Goal: Information Seeking & Learning: Learn about a topic

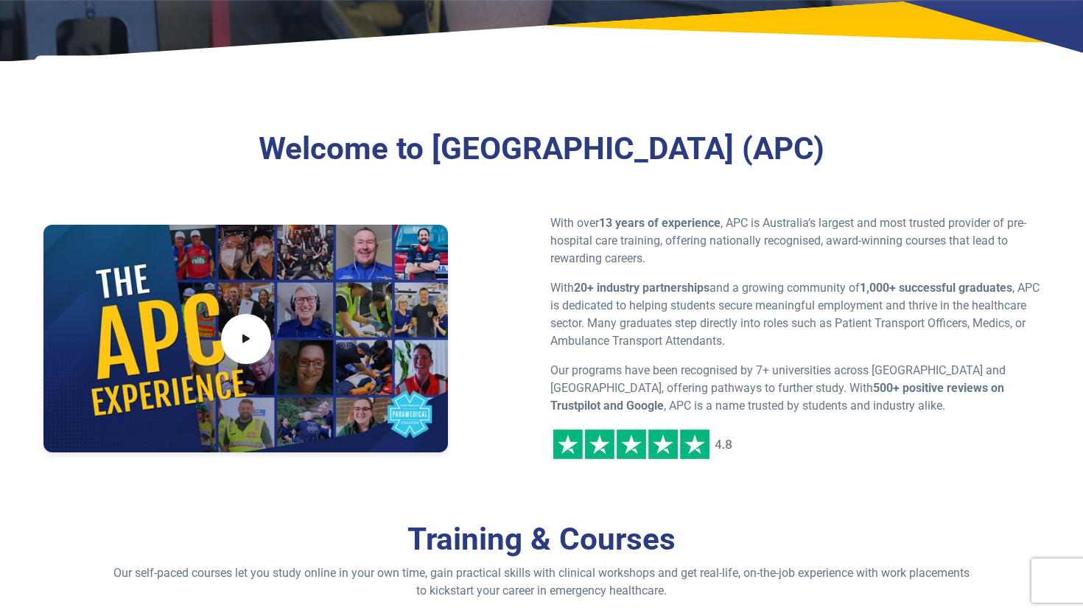
scroll to position [533, 0]
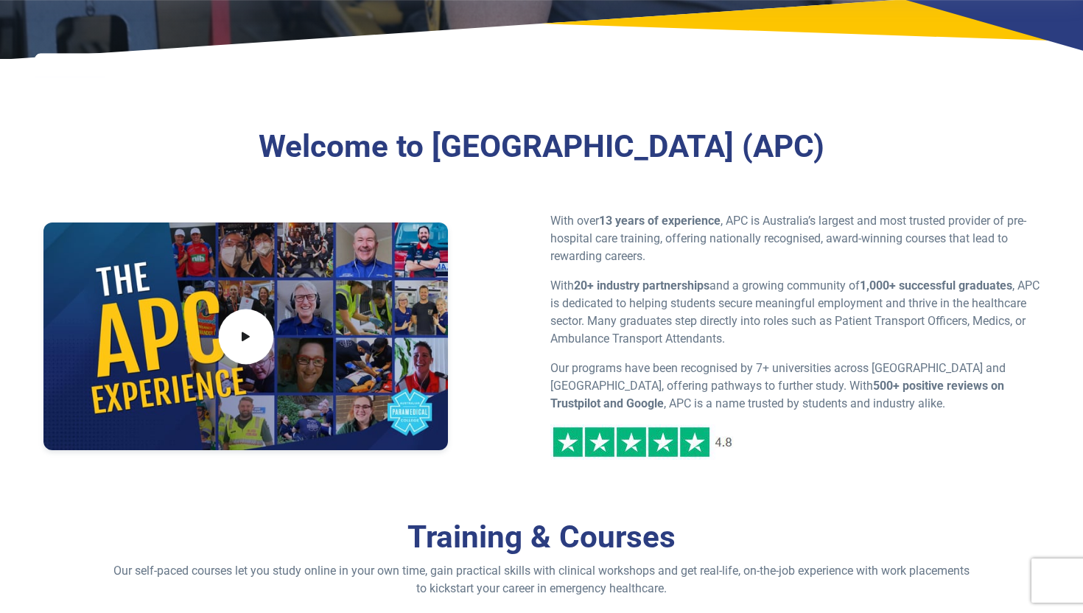
click at [231, 346] on span at bounding box center [245, 336] width 55 height 55
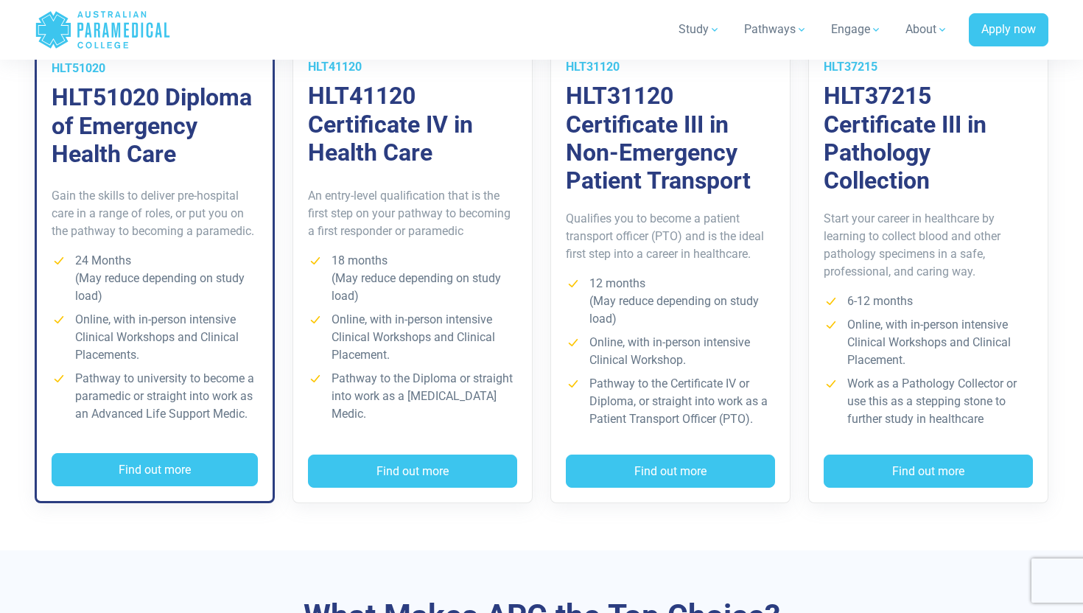
scroll to position [1133, 0]
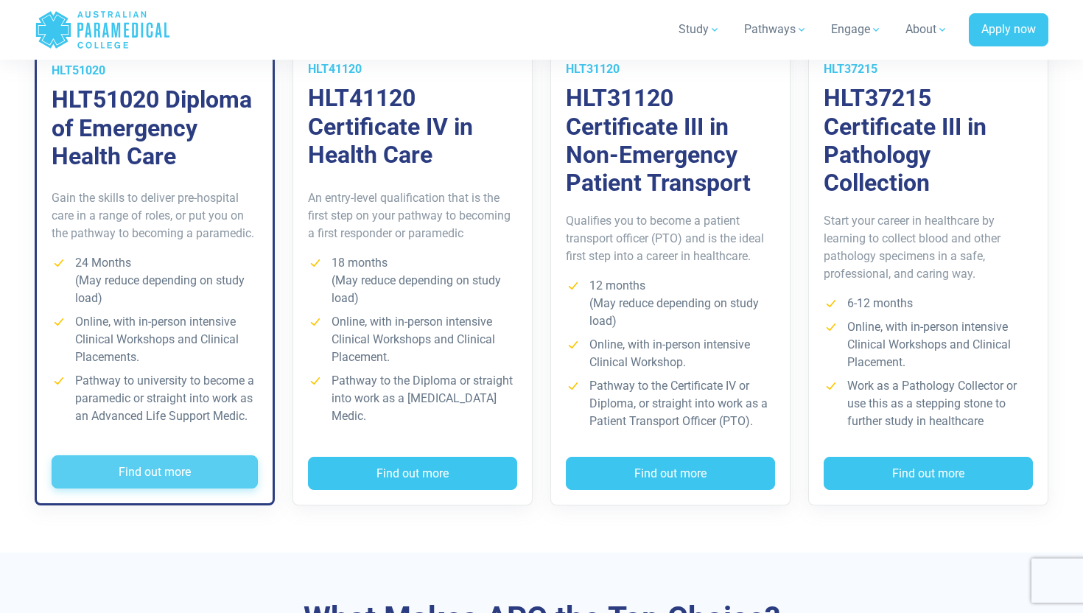
click at [129, 470] on button "Find out more" at bounding box center [155, 472] width 206 height 34
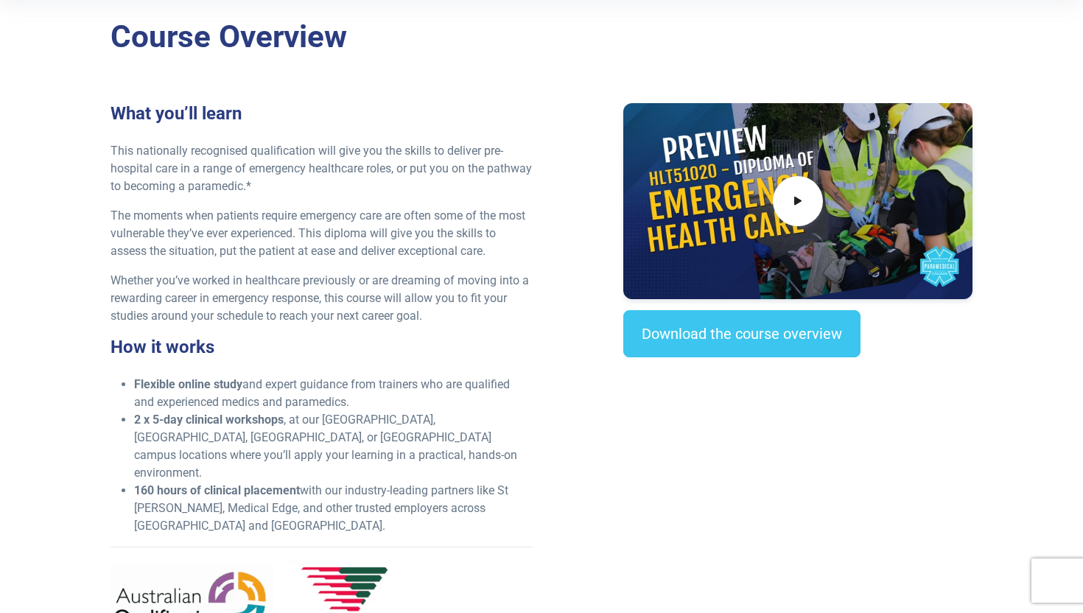
scroll to position [395, 0]
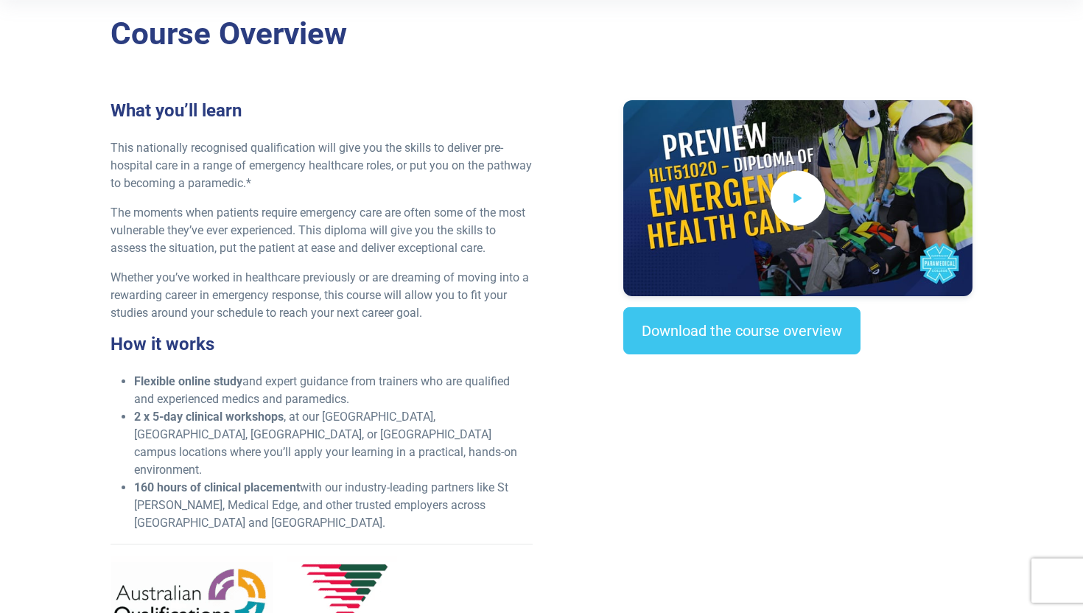
click at [810, 186] on span at bounding box center [798, 198] width 55 height 55
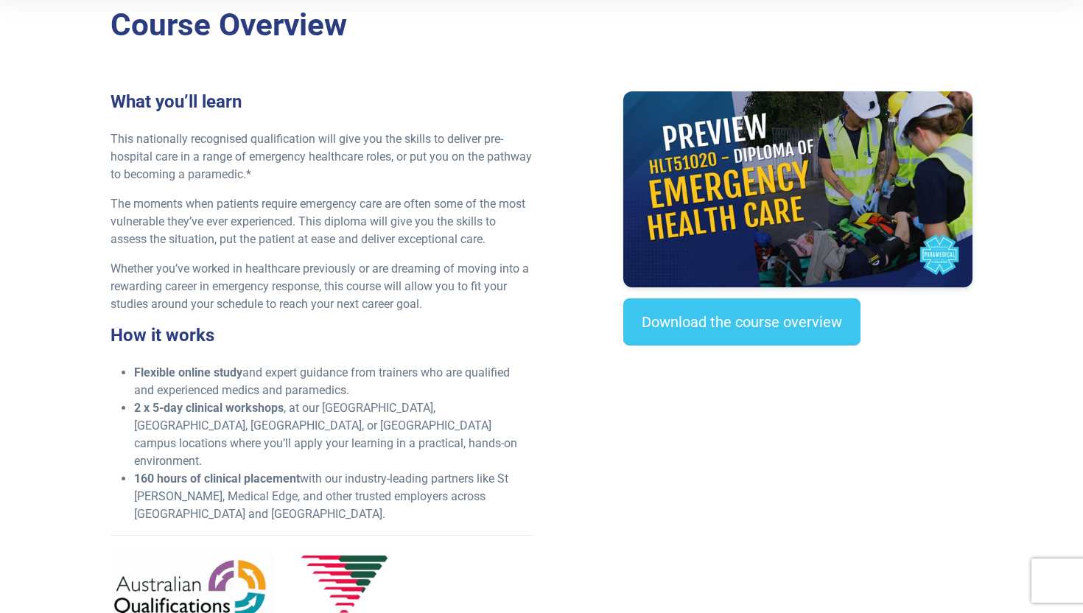
scroll to position [301, 0]
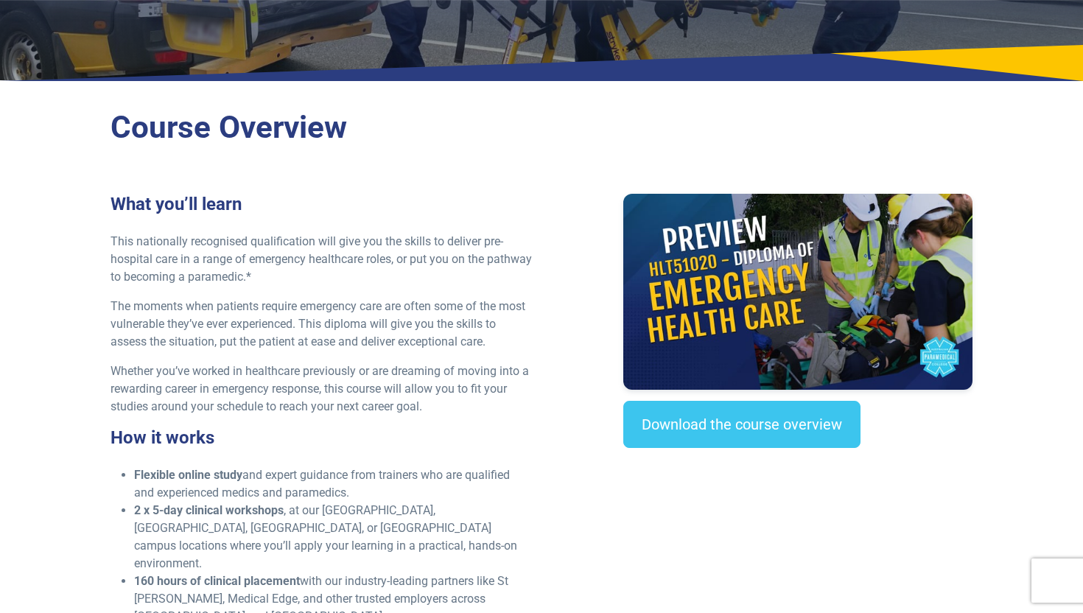
click at [294, 278] on p "This nationally recognised qualification will give you the skills to deliver pr…" at bounding box center [322, 259] width 422 height 53
click at [294, 277] on p "This nationally recognised qualification will give you the skills to deliver pr…" at bounding box center [322, 259] width 422 height 53
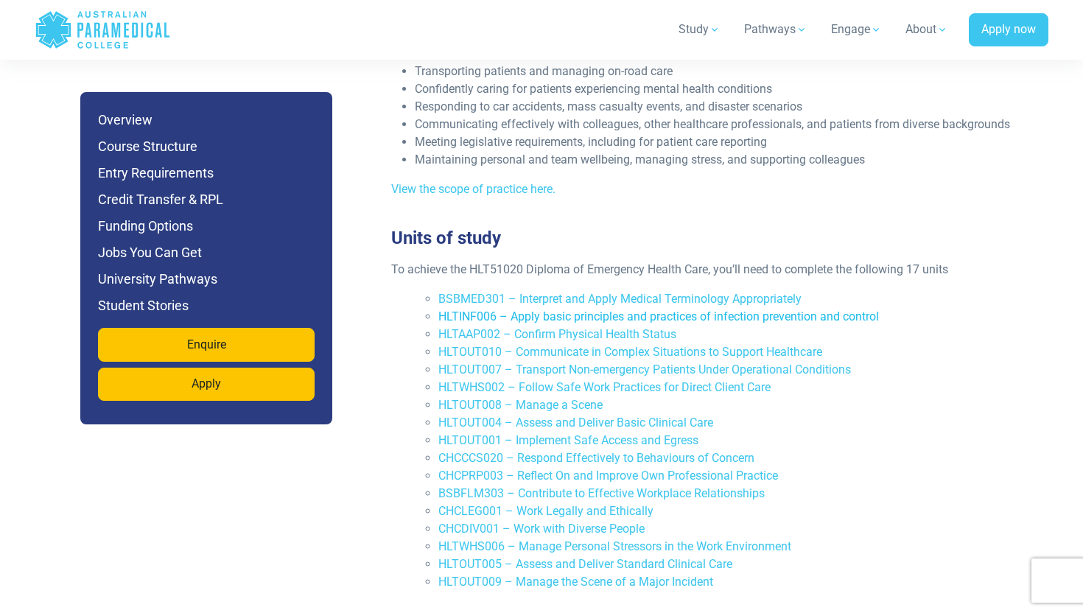
scroll to position [3055, 0]
click at [477, 291] on link "BSBMED301 – Interpret and Apply Medical Terminology Appropriately" at bounding box center [619, 298] width 363 height 14
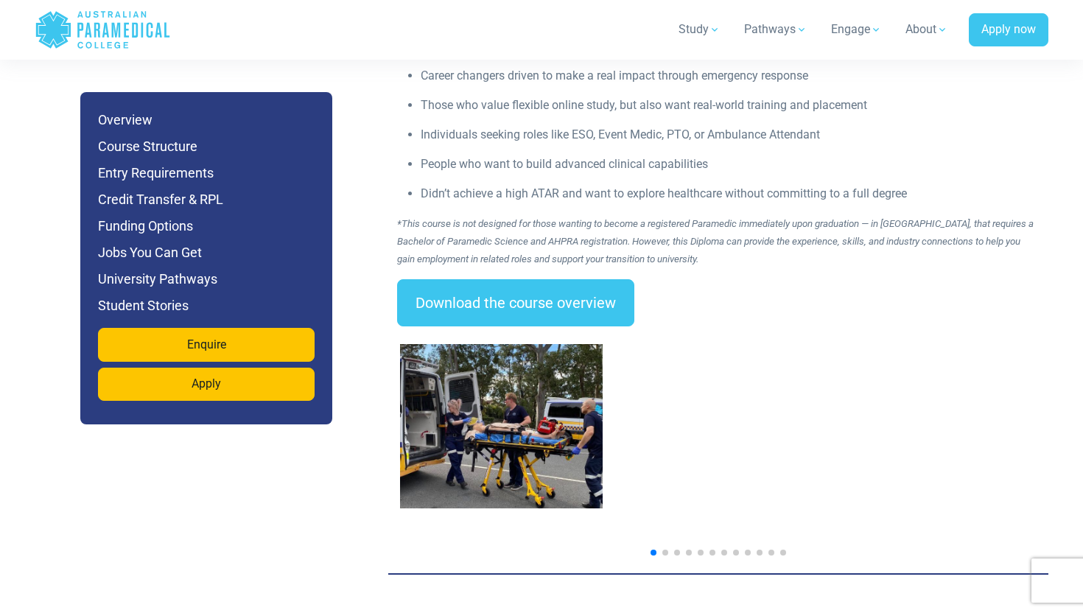
scroll to position [2198, 0]
